Goal: Task Accomplishment & Management: Manage account settings

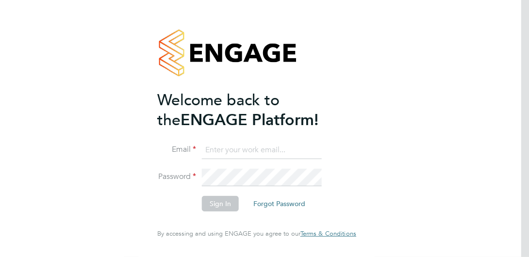
type input "[PERSON_NAME][EMAIL_ADDRESS][DOMAIN_NAME]"
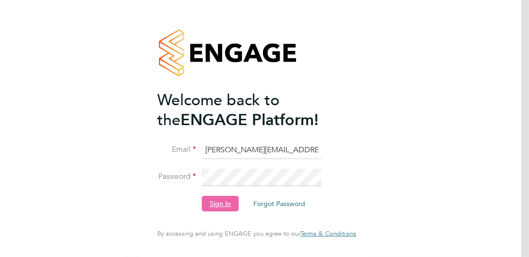
click at [231, 202] on button "Sign In" at bounding box center [220, 204] width 37 height 16
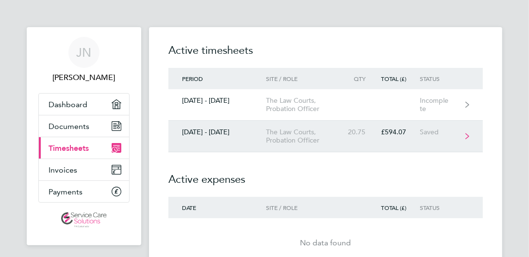
click at [306, 134] on div "The Law Courts, Probation Officer" at bounding box center [307, 136] width 82 height 17
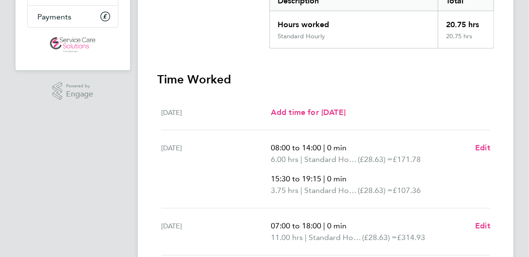
scroll to position [194, 0]
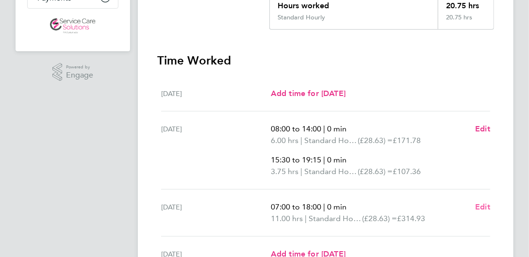
click at [489, 204] on span "Edit" at bounding box center [483, 207] width 15 height 9
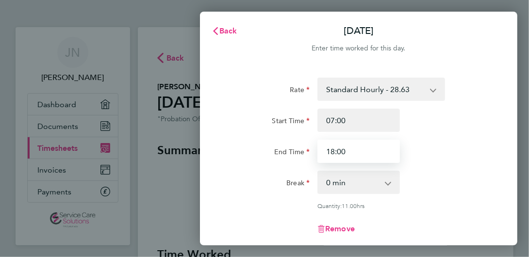
drag, startPoint x: 352, startPoint y: 159, endPoint x: 245, endPoint y: 140, distance: 109.0
click at [245, 140] on div "End Time 18:00" at bounding box center [358, 151] width 271 height 23
type input "15:30"
click at [458, 129] on div "Start Time 07:00" at bounding box center [358, 120] width 271 height 23
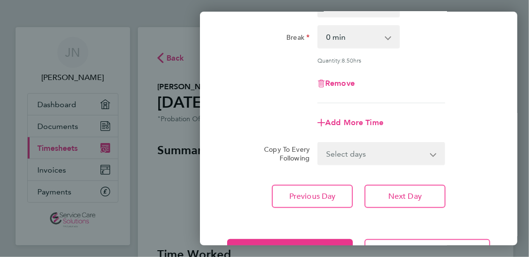
scroll to position [181, 0]
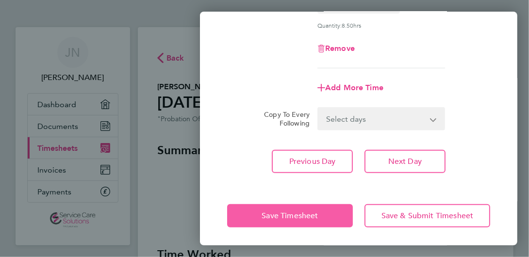
click at [308, 217] on span "Save Timesheet" at bounding box center [290, 216] width 56 height 10
